Goal: Book appointment/travel/reservation

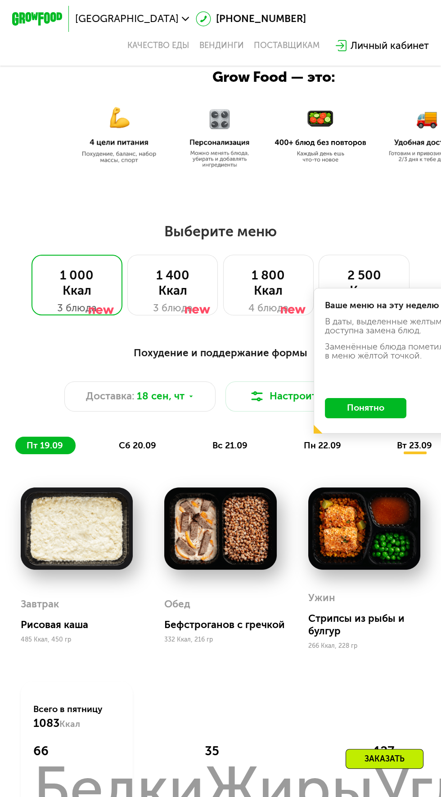
scroll to position [247, 0]
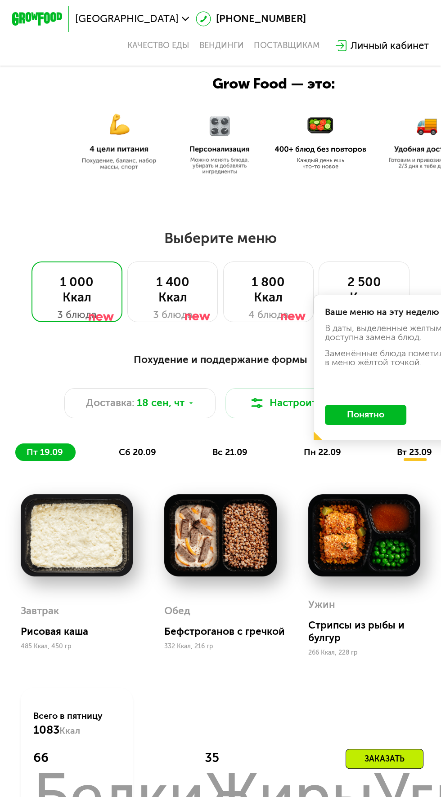
click at [403, 295] on div "Ваше меню на эту неделю В даты, выделенные желтым, доступна замена блюд. Заменё…" at bounding box center [388, 368] width 151 height 146
click at [395, 280] on div "2 500 Ккал" at bounding box center [363, 290] width 65 height 30
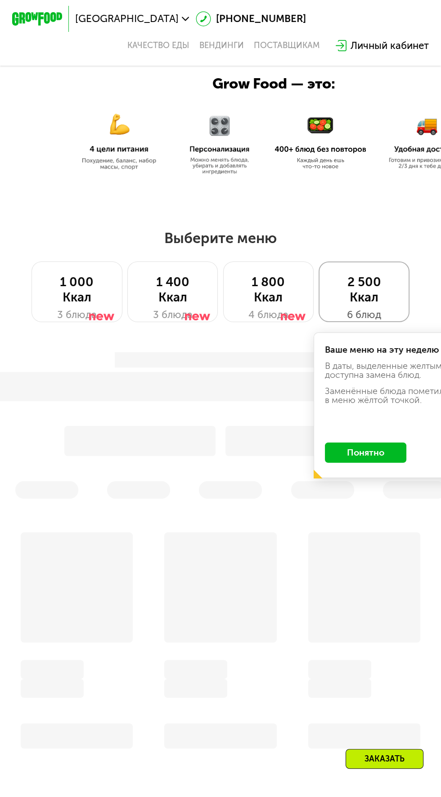
scroll to position [248, 0]
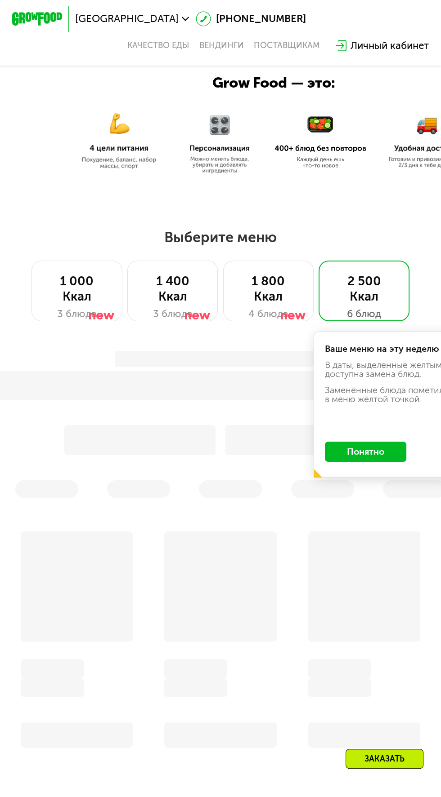
click at [377, 454] on button "Понятно" at bounding box center [365, 452] width 81 height 20
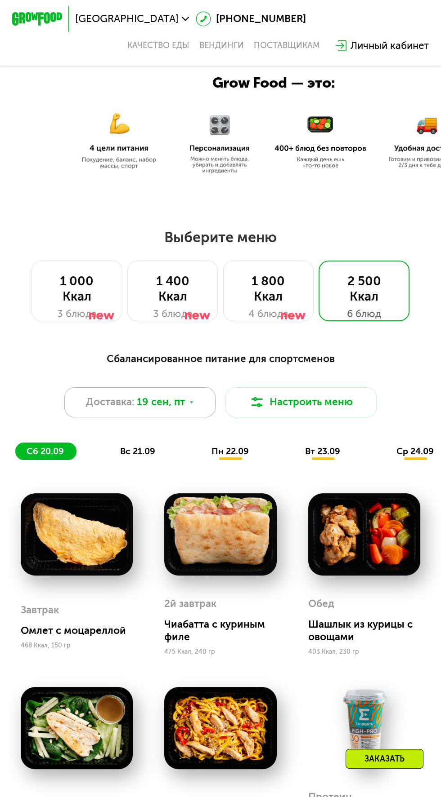
click at [192, 392] on div "Доставка: 19 сен, пт" at bounding box center [139, 402] width 151 height 30
click at [418, 443] on div "ср 24.09" at bounding box center [414, 452] width 61 height 18
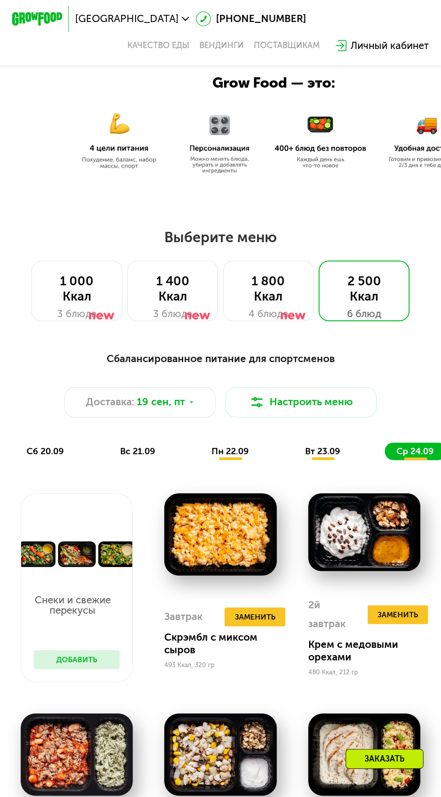
click at [418, 446] on span "ср 24.09" at bounding box center [414, 451] width 37 height 10
click at [321, 459] on div "вт 23.09" at bounding box center [322, 452] width 59 height 18
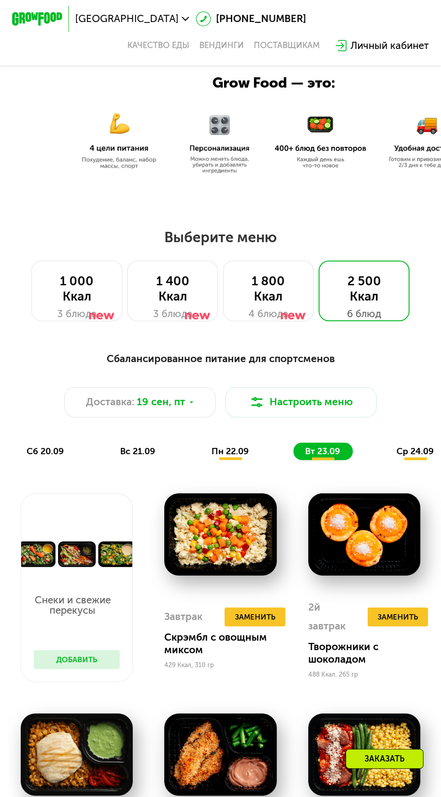
click at [401, 445] on div "ср 24.09" at bounding box center [414, 452] width 61 height 18
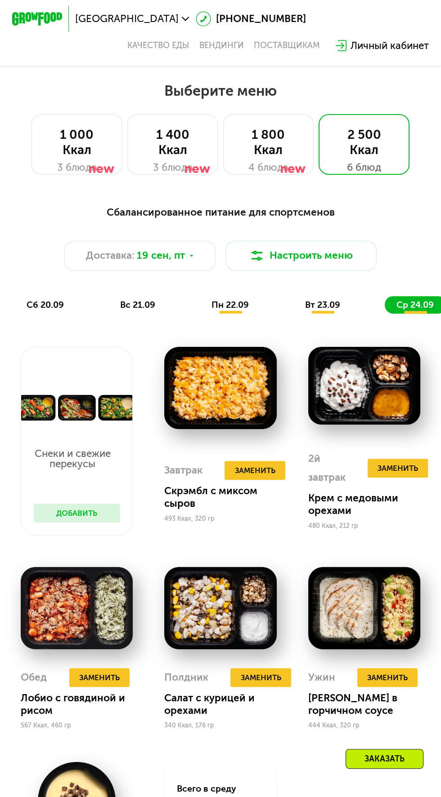
scroll to position [403, 0]
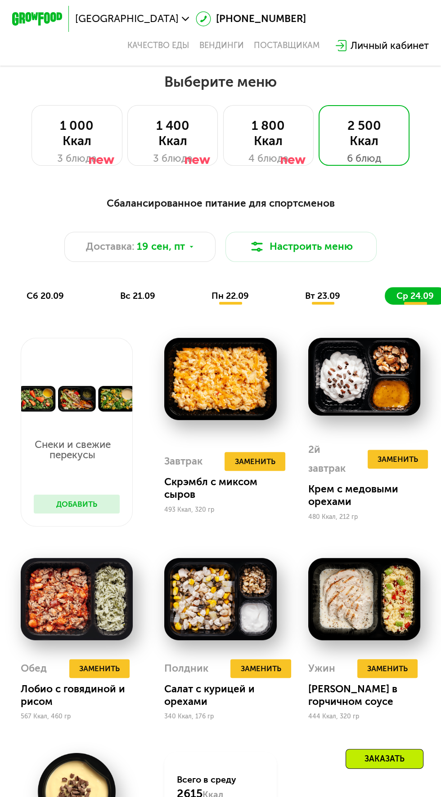
click at [326, 303] on div "вт 23.09" at bounding box center [322, 296] width 59 height 18
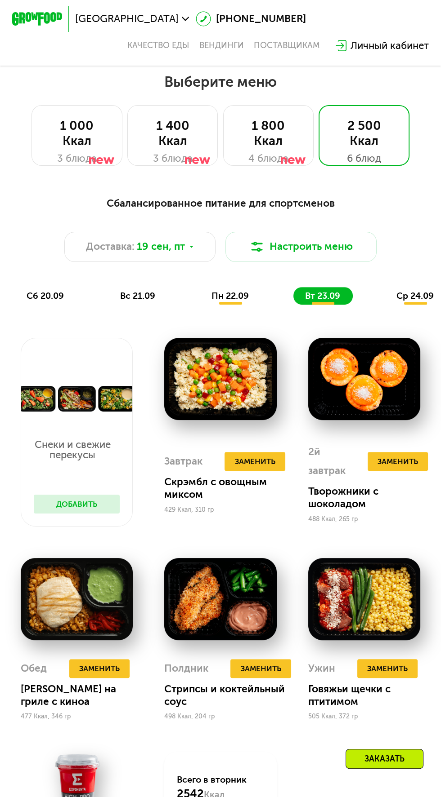
click at [414, 303] on div "ср 24.09" at bounding box center [414, 296] width 61 height 18
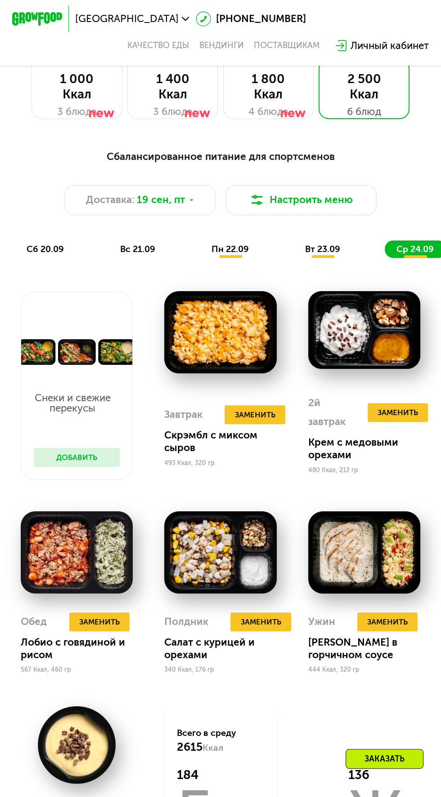
scroll to position [448, 0]
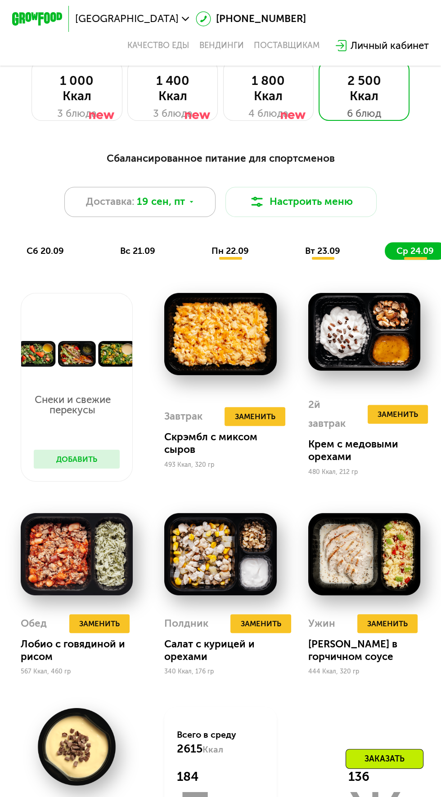
click at [214, 195] on div "Доставка: 19 сен, пт" at bounding box center [139, 202] width 151 height 30
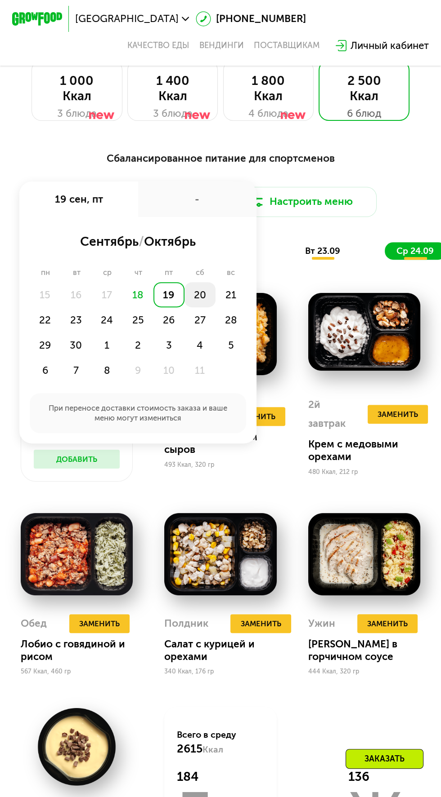
click at [205, 295] on div "20" at bounding box center [199, 294] width 31 height 25
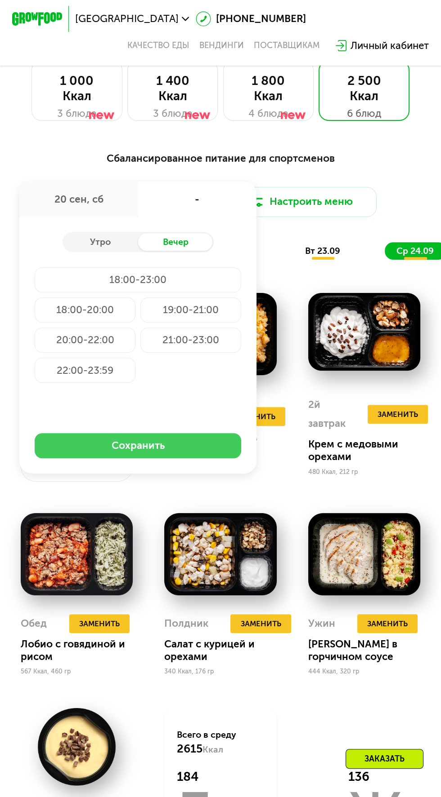
click at [212, 446] on button "Сохранить" at bounding box center [138, 445] width 206 height 25
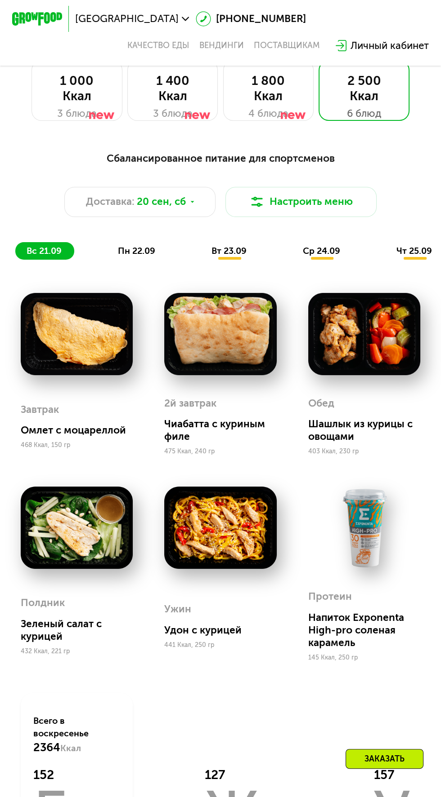
click at [409, 252] on span "чт 25.09" at bounding box center [414, 251] width 36 height 10
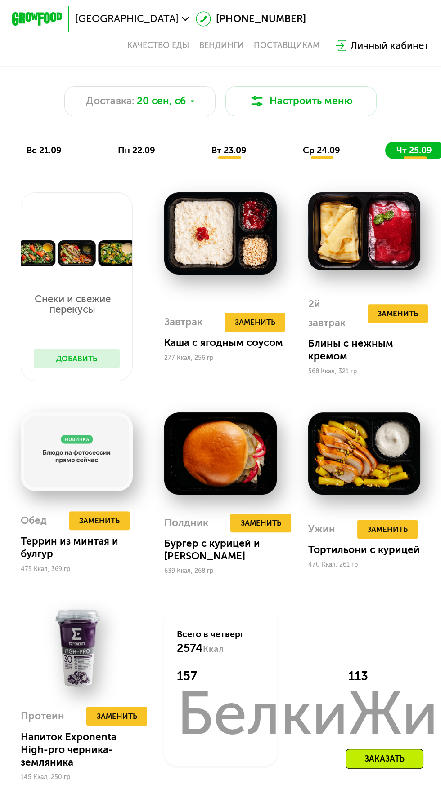
scroll to position [561, 0]
